Goal: Task Accomplishment & Management: Use online tool/utility

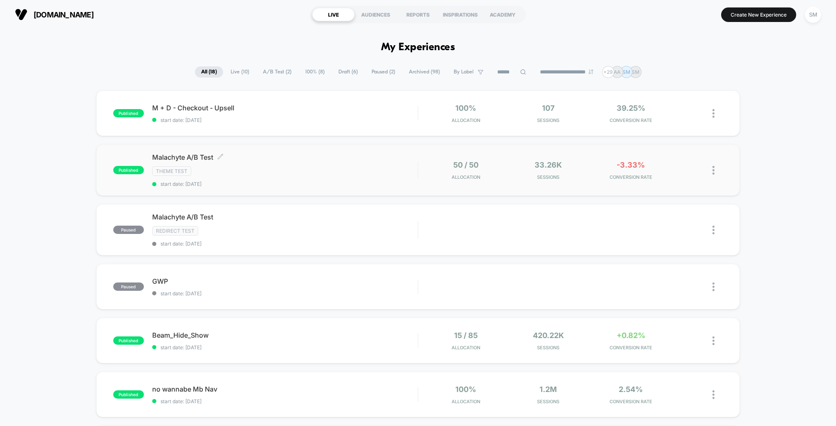
click at [193, 159] on span "Malachyte A/B Test Click to edit experience details" at bounding box center [284, 157] width 265 height 8
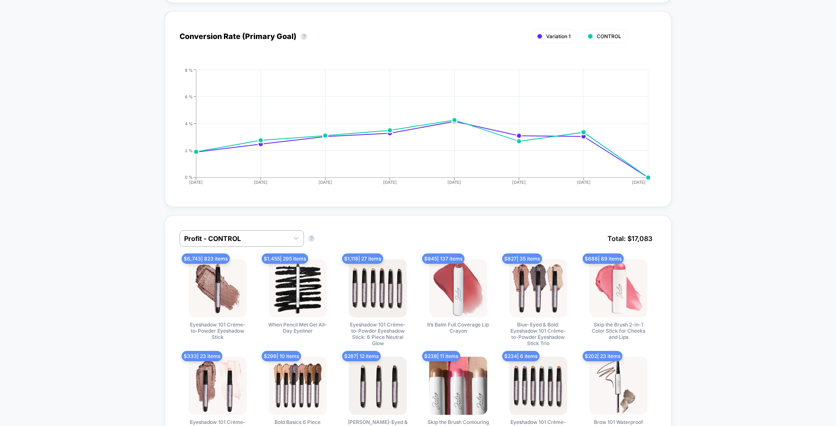
scroll to position [478, 0]
